Goal: Information Seeking & Learning: Learn about a topic

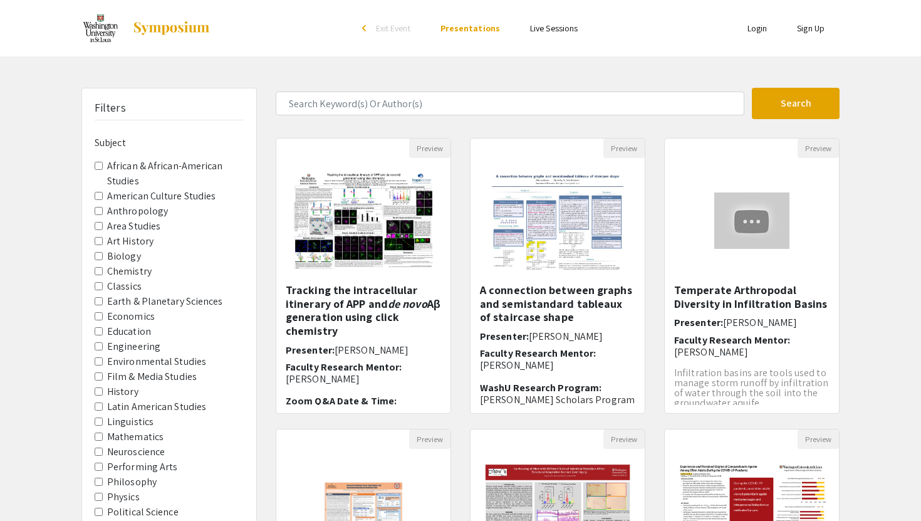
click at [97, 259] on span "Biology" at bounding box center [169, 256] width 149 height 15
click at [98, 256] on input "Biology" at bounding box center [99, 256] width 8 height 8
